Goal: Information Seeking & Learning: Learn about a topic

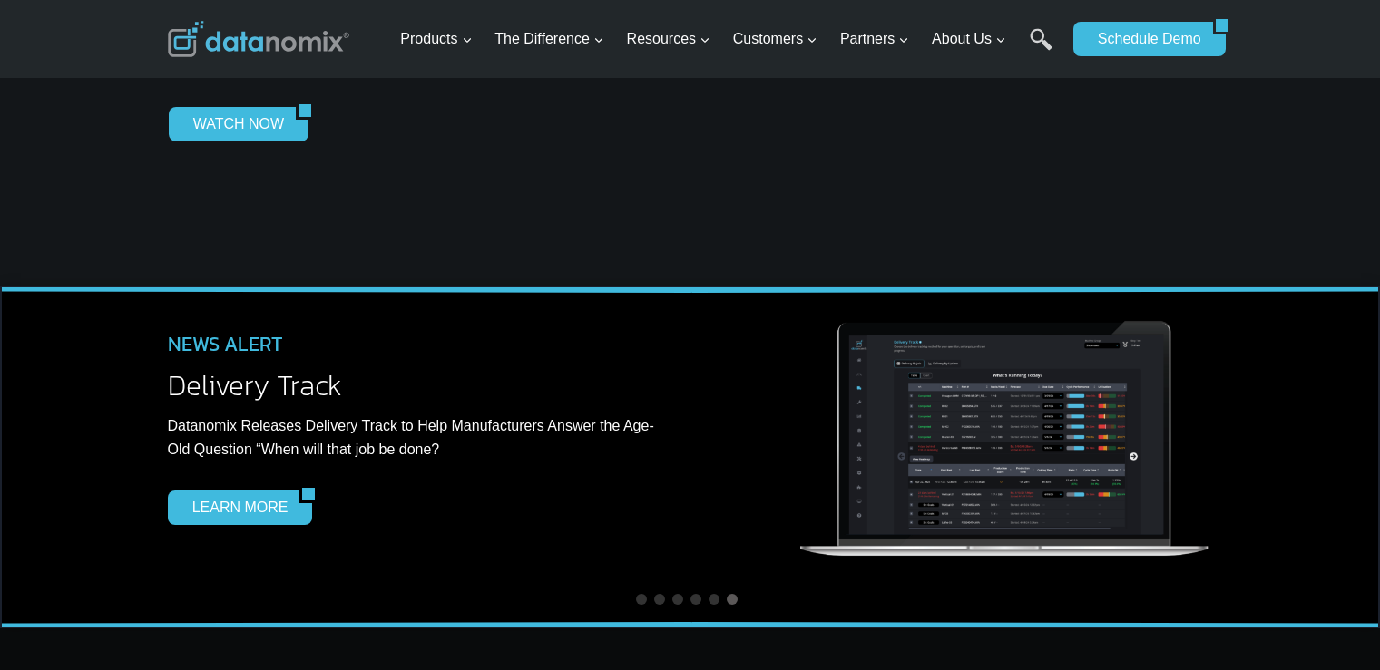
scroll to position [5624, 0]
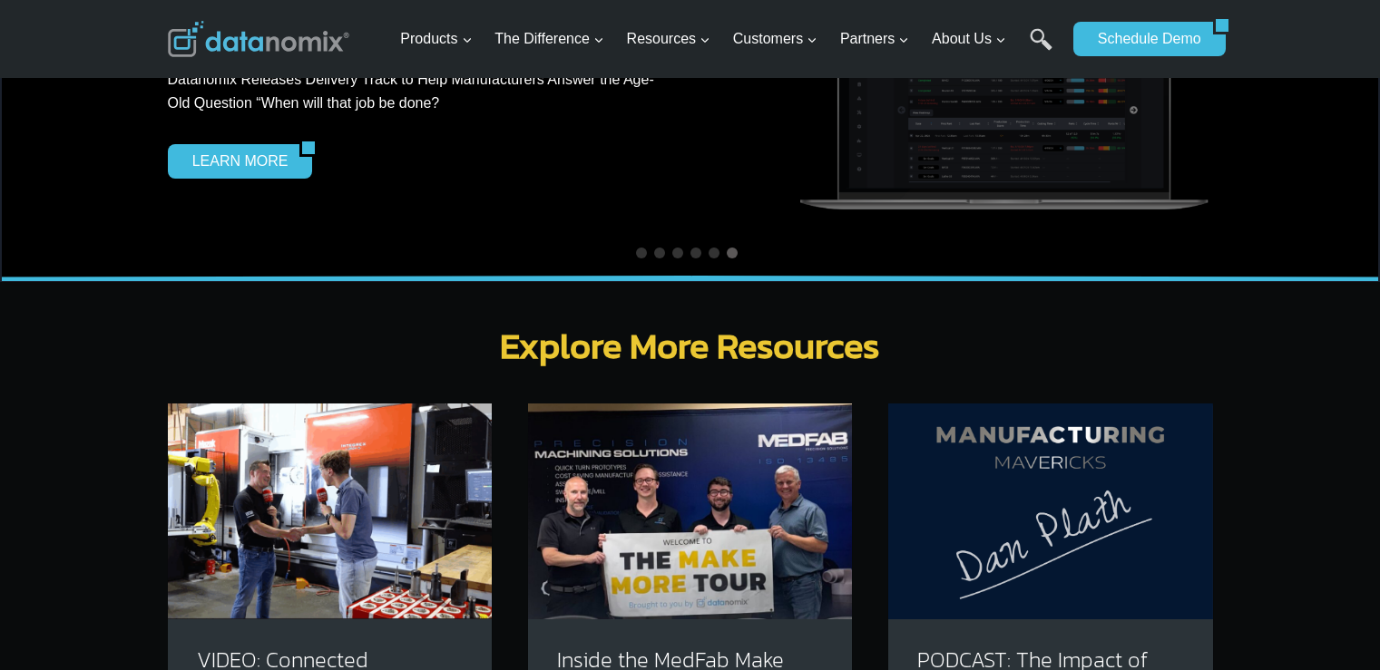
click at [754, 420] on img at bounding box center [690, 512] width 324 height 216
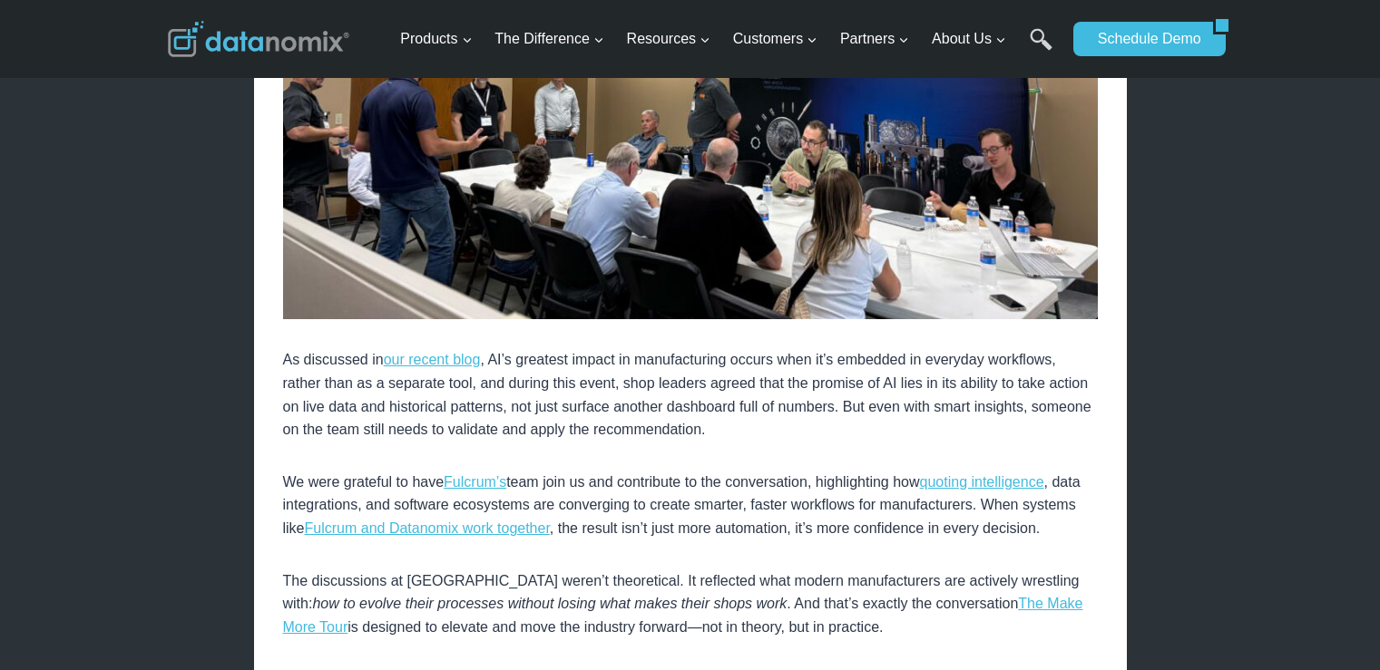
scroll to position [1996, 0]
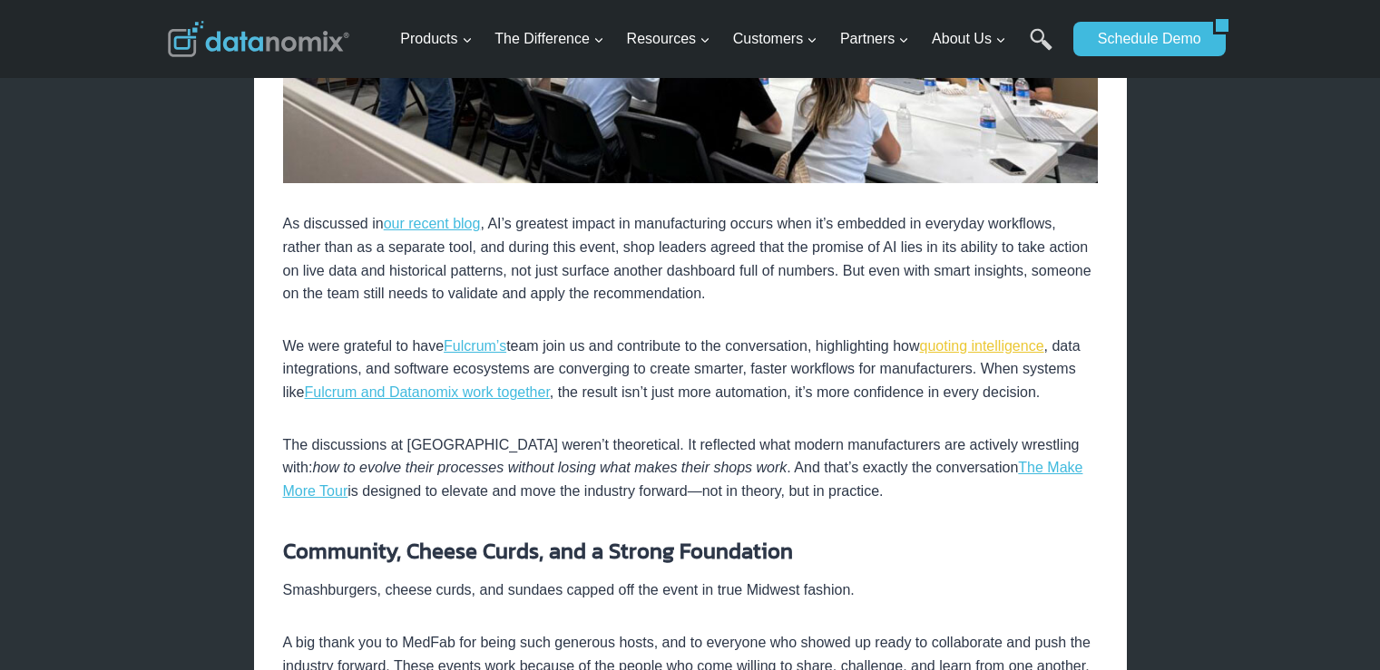
click at [983, 344] on link "quoting intelligence" at bounding box center [982, 345] width 124 height 15
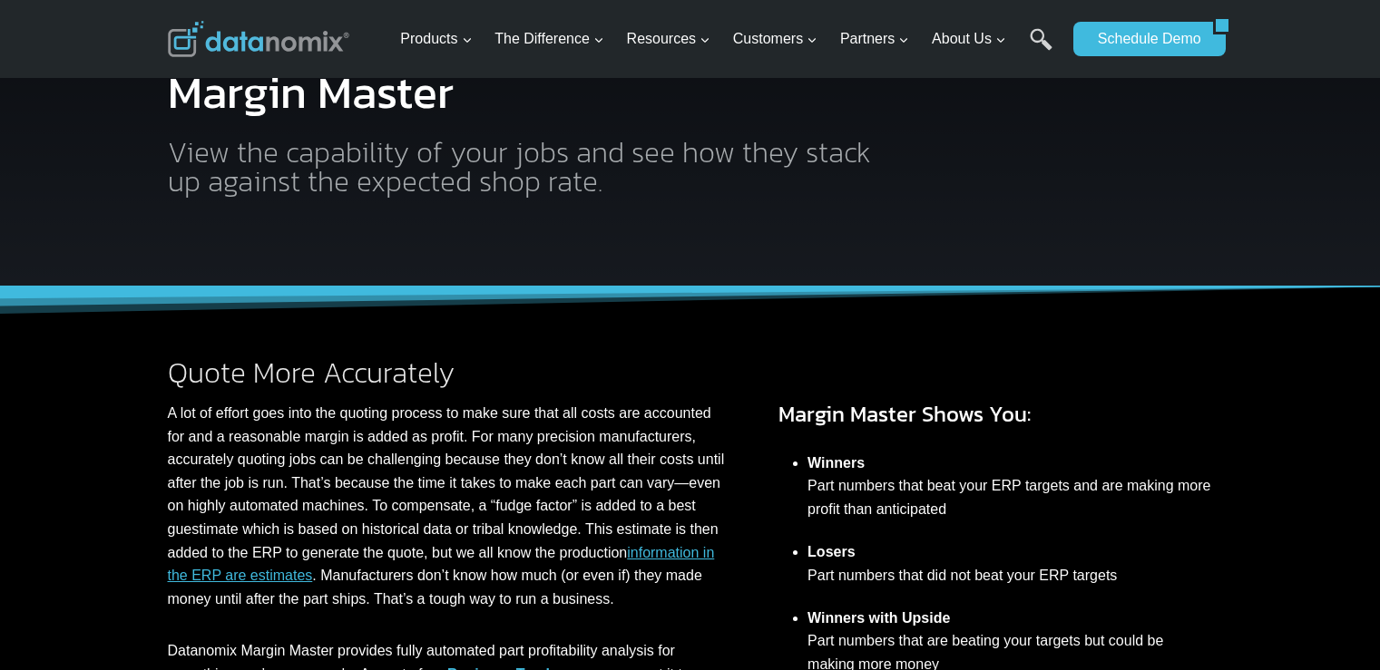
scroll to position [91, 0]
